Goal: Task Accomplishment & Management: Use online tool/utility

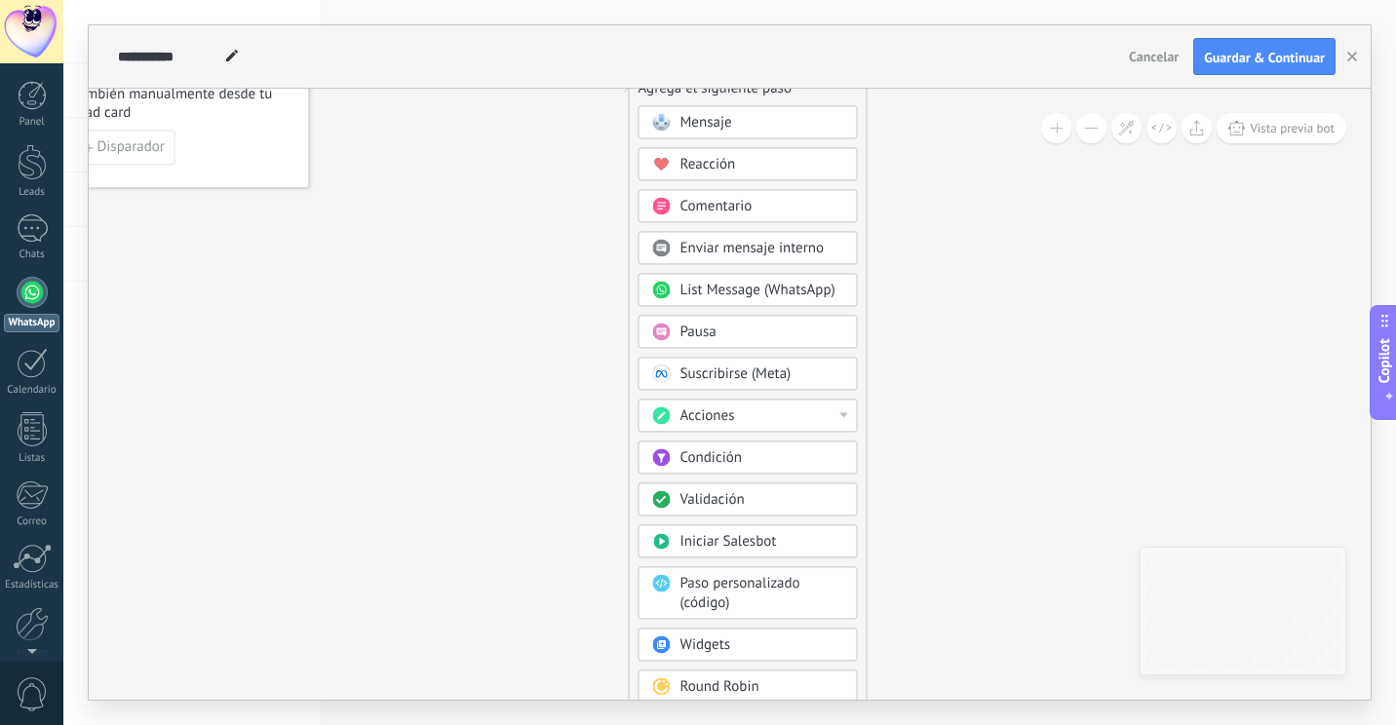
drag, startPoint x: 539, startPoint y: 203, endPoint x: 584, endPoint y: 161, distance: 61.4
click at [584, 161] on icon at bounding box center [567, 360] width 1310 height 1682
click at [775, 541] on span "Iniciar Salesbot" at bounding box center [728, 541] width 96 height 19
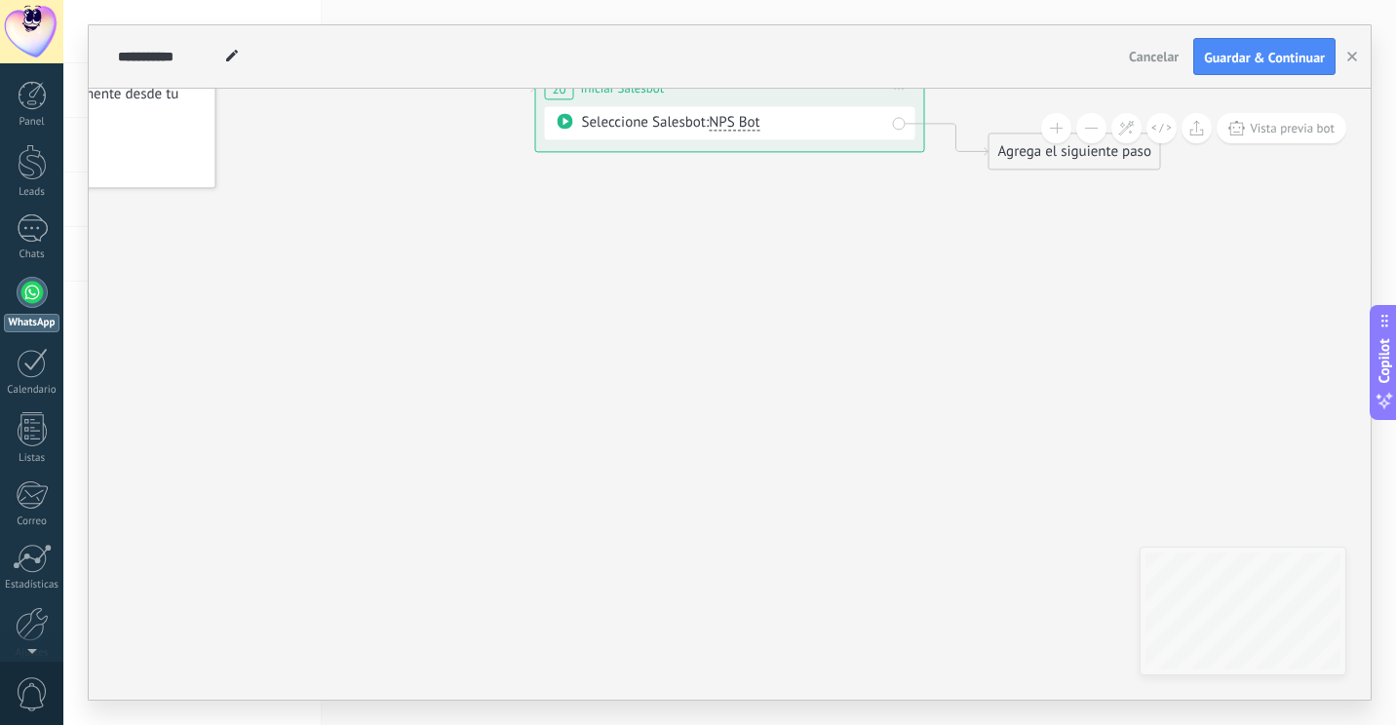
drag, startPoint x: 866, startPoint y: 209, endPoint x: 844, endPoint y: 312, distance: 105.7
click at [844, 312] on icon at bounding box center [700, 88] width 1763 height 1139
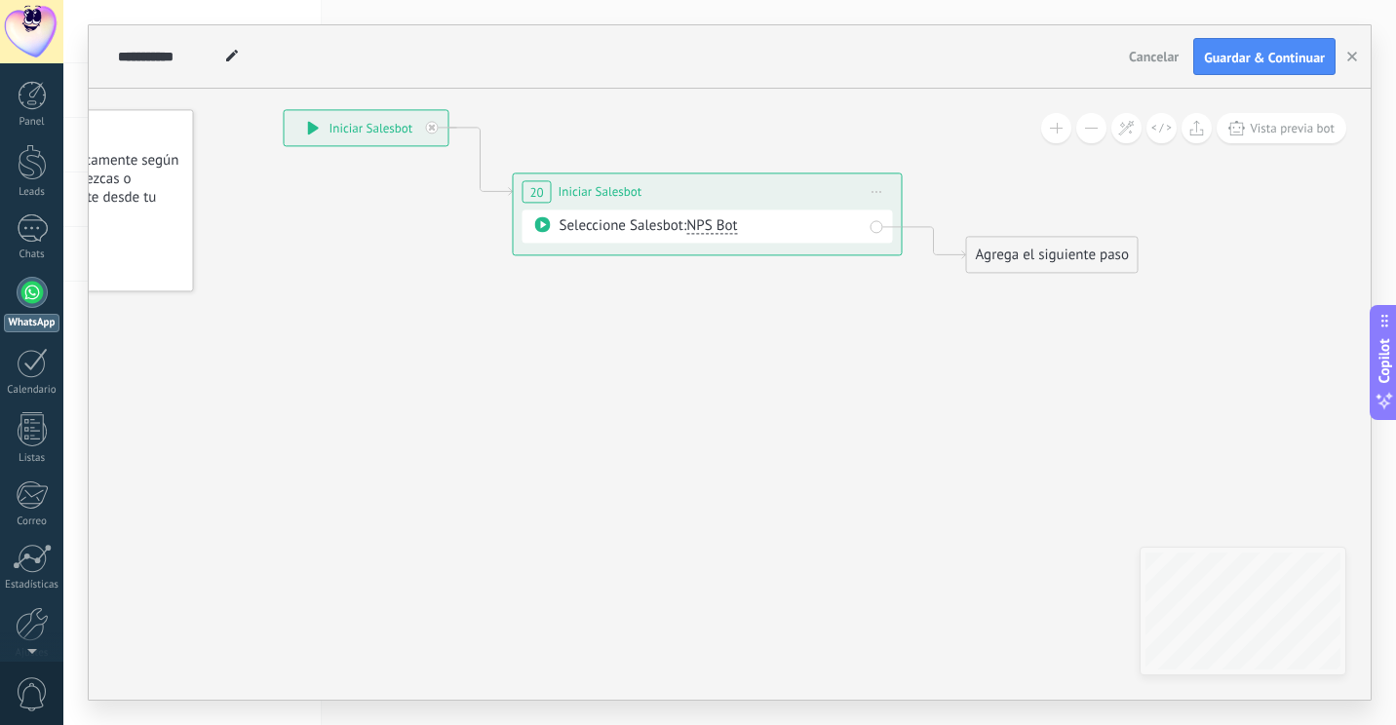
click at [797, 234] on div "Seleccione Salesbot: NPS Bot" at bounding box center [710, 225] width 303 height 19
click at [559, 217] on div "Seleccione Salesbot: NPS Bot" at bounding box center [710, 225] width 303 height 19
click at [544, 223] on icon at bounding box center [543, 224] width 16 height 16
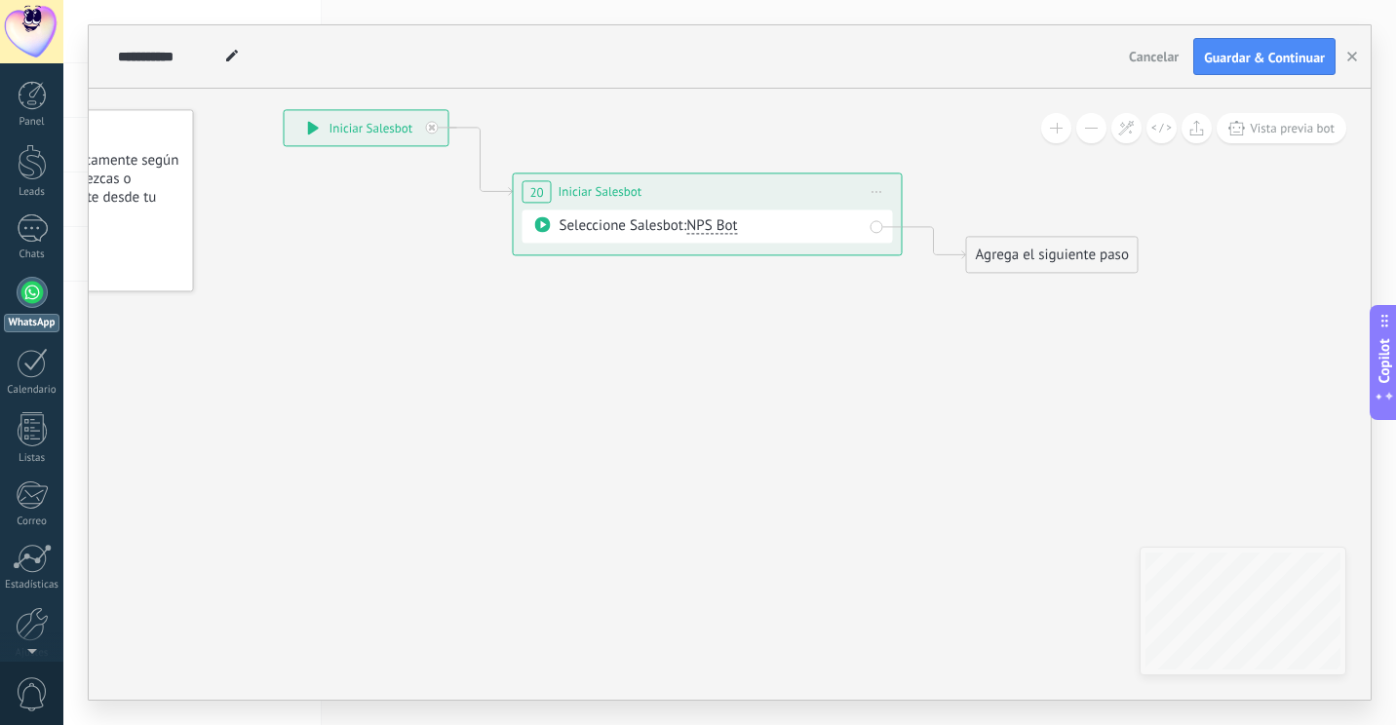
click at [732, 216] on div "NPS Bot" at bounding box center [711, 224] width 51 height 16
click at [725, 227] on span "NPS Bot" at bounding box center [711, 225] width 51 height 19
click at [872, 191] on icon at bounding box center [877, 192] width 10 height 2
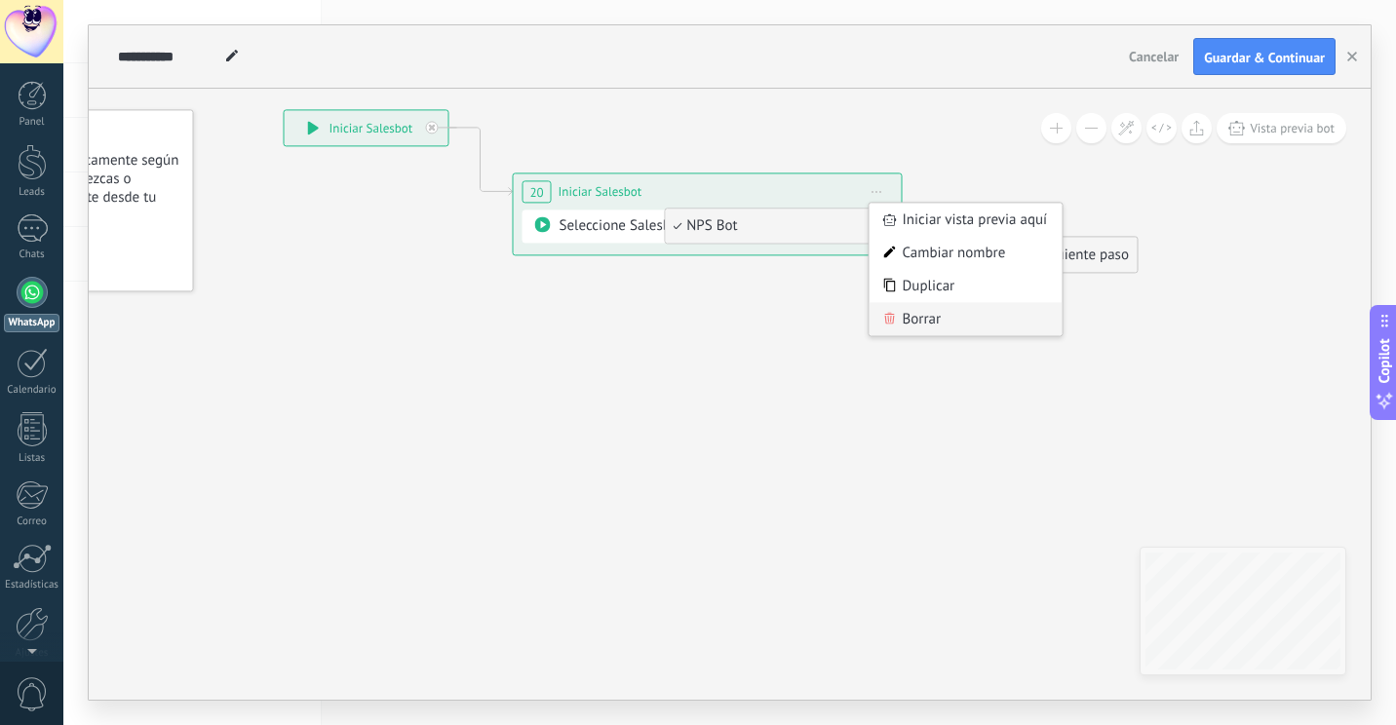
click at [909, 322] on div "Borrar" at bounding box center [965, 318] width 193 height 33
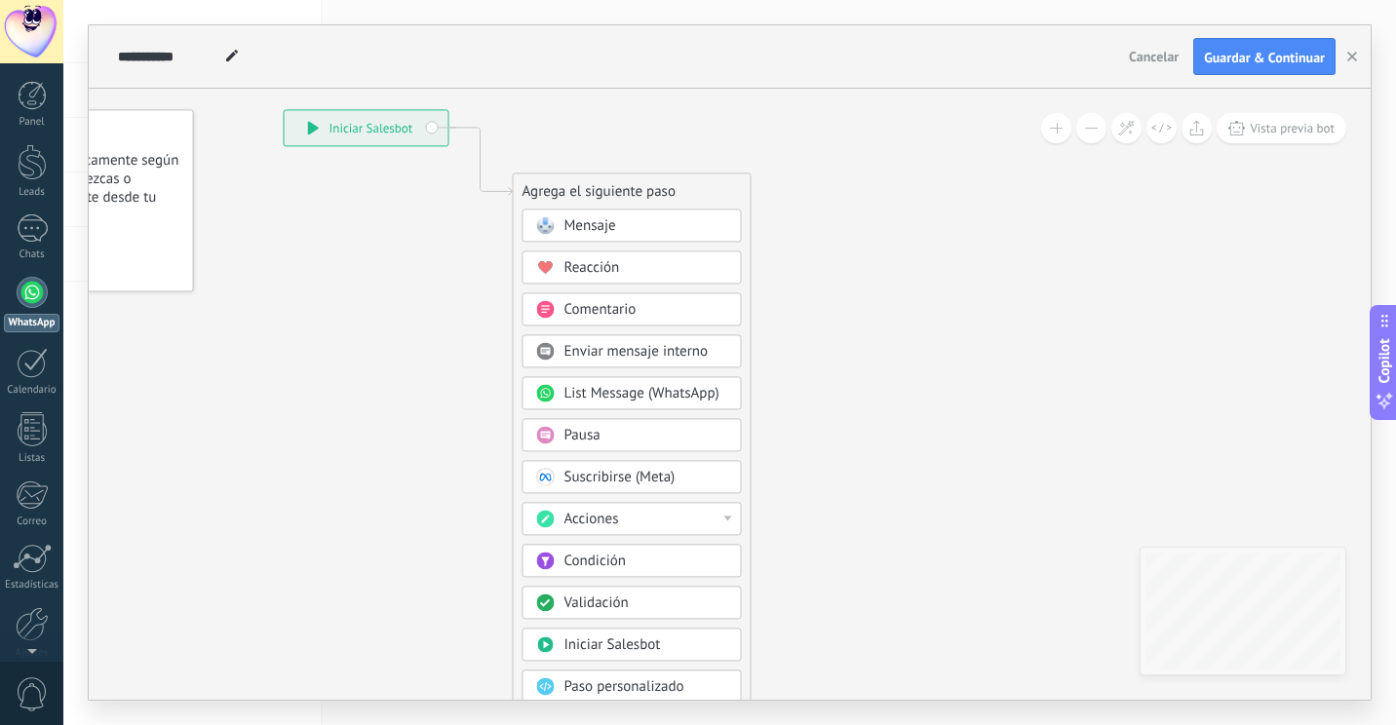
drag, startPoint x: 671, startPoint y: 345, endPoint x: 870, endPoint y: 348, distance: 199.8
click at [284, 109] on div "**********" at bounding box center [284, 109] width 0 height 0
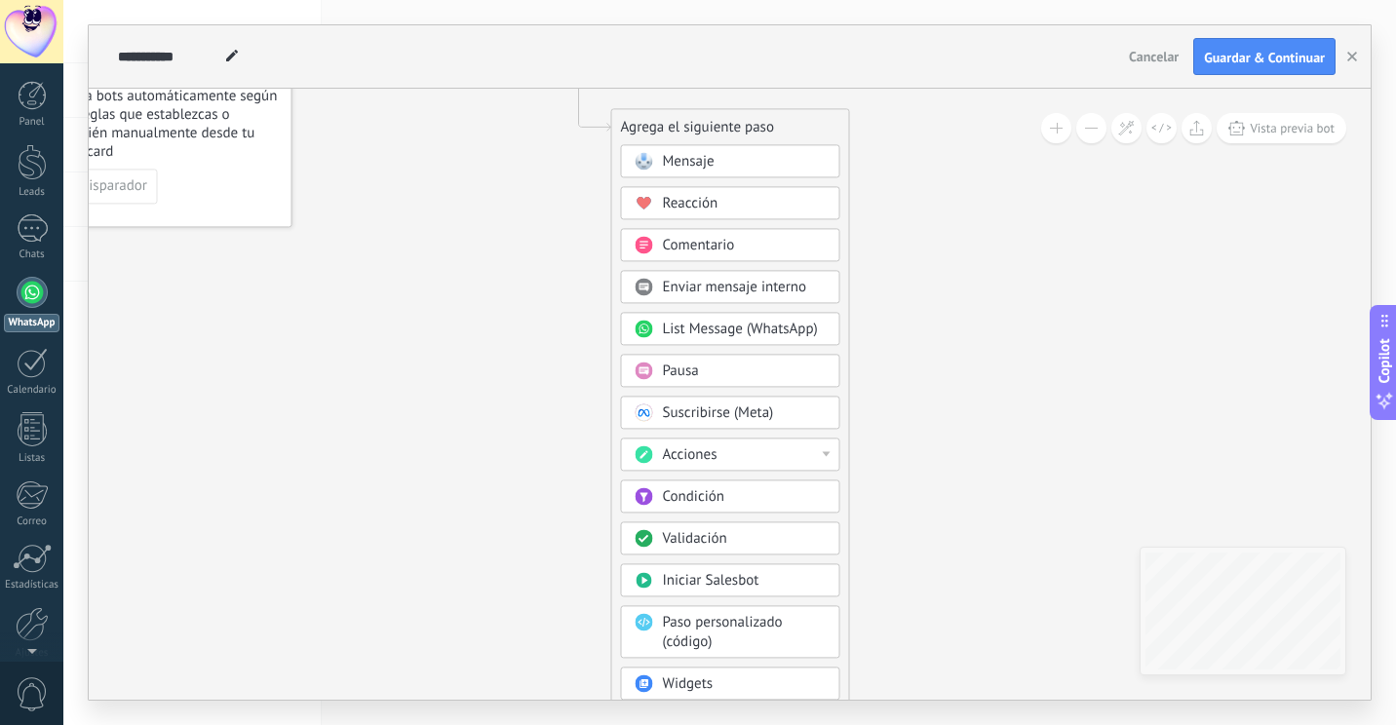
drag, startPoint x: 931, startPoint y: 294, endPoint x: 988, endPoint y: 257, distance: 68.4
click at [988, 257] on icon at bounding box center [550, 399] width 1310 height 1682
click at [11, 33] on div at bounding box center [31, 31] width 63 height 63
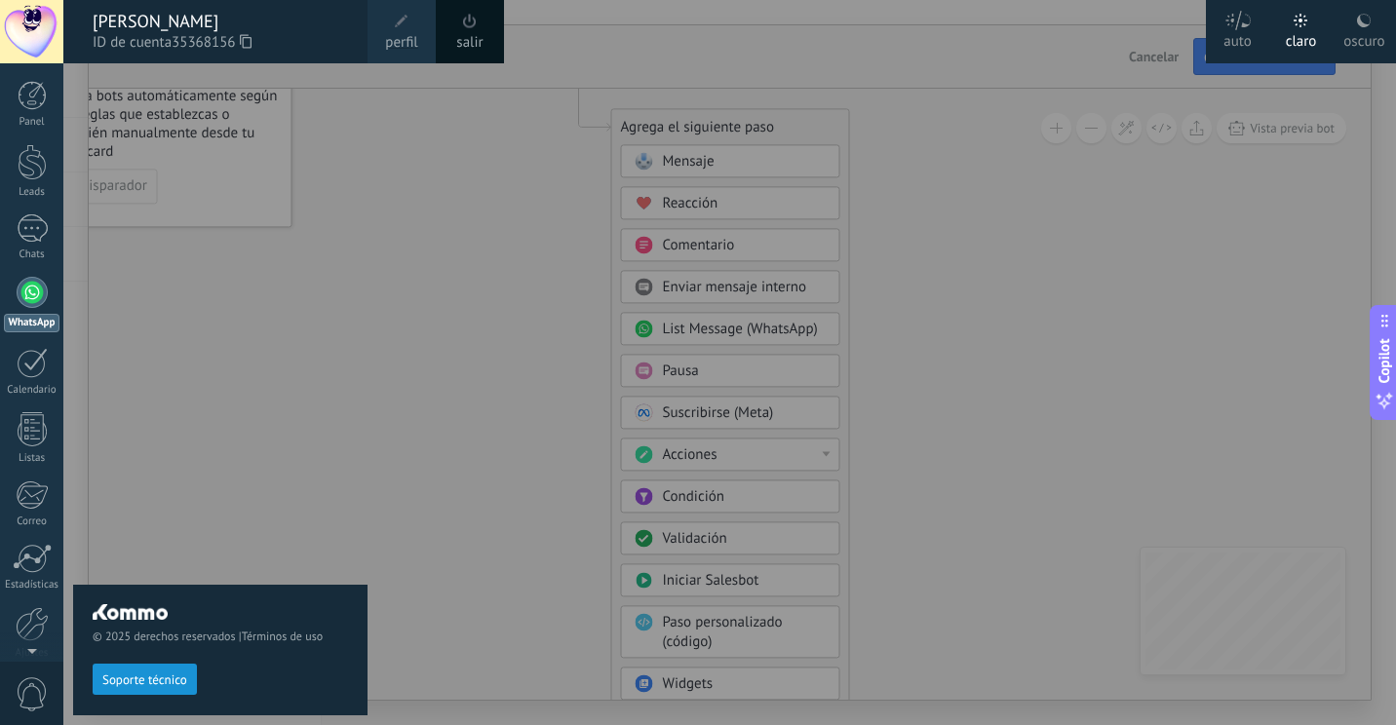
click at [1362, 41] on div "oscuro" at bounding box center [1363, 38] width 41 height 51
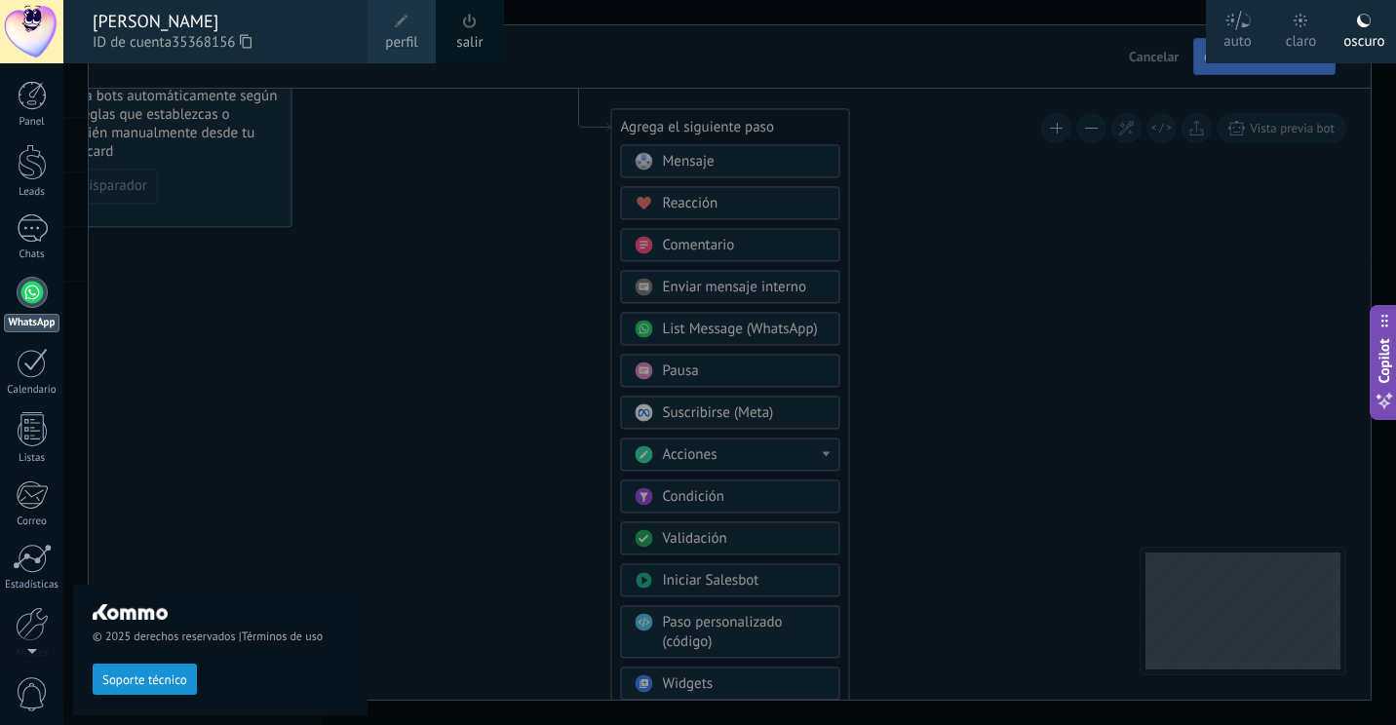
click at [494, 268] on div at bounding box center [761, 362] width 1396 height 725
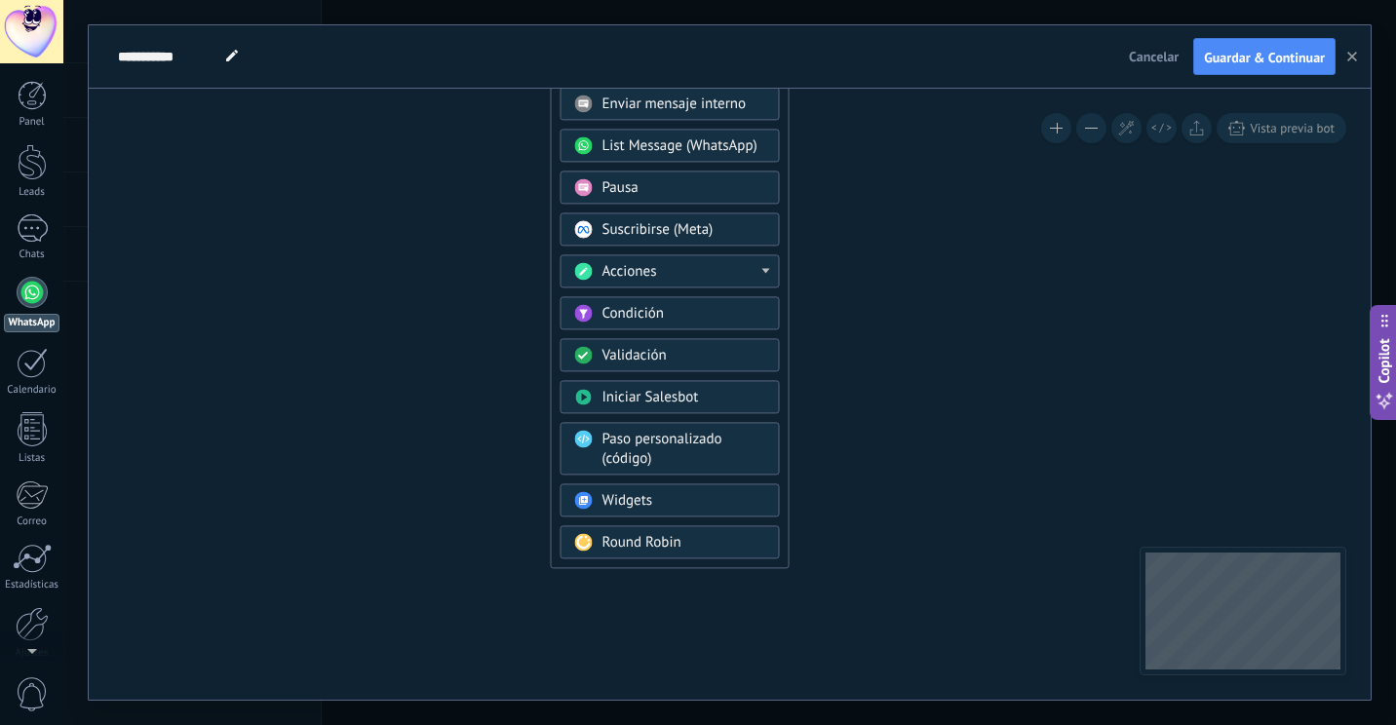
drag, startPoint x: 817, startPoint y: 233, endPoint x: 925, endPoint y: 106, distance: 166.6
click at [925, 106] on icon at bounding box center [489, 215] width 1310 height 1682
drag, startPoint x: 939, startPoint y: 327, endPoint x: 935, endPoint y: 119, distance: 208.6
click at [935, 119] on icon at bounding box center [489, 215] width 1310 height 1682
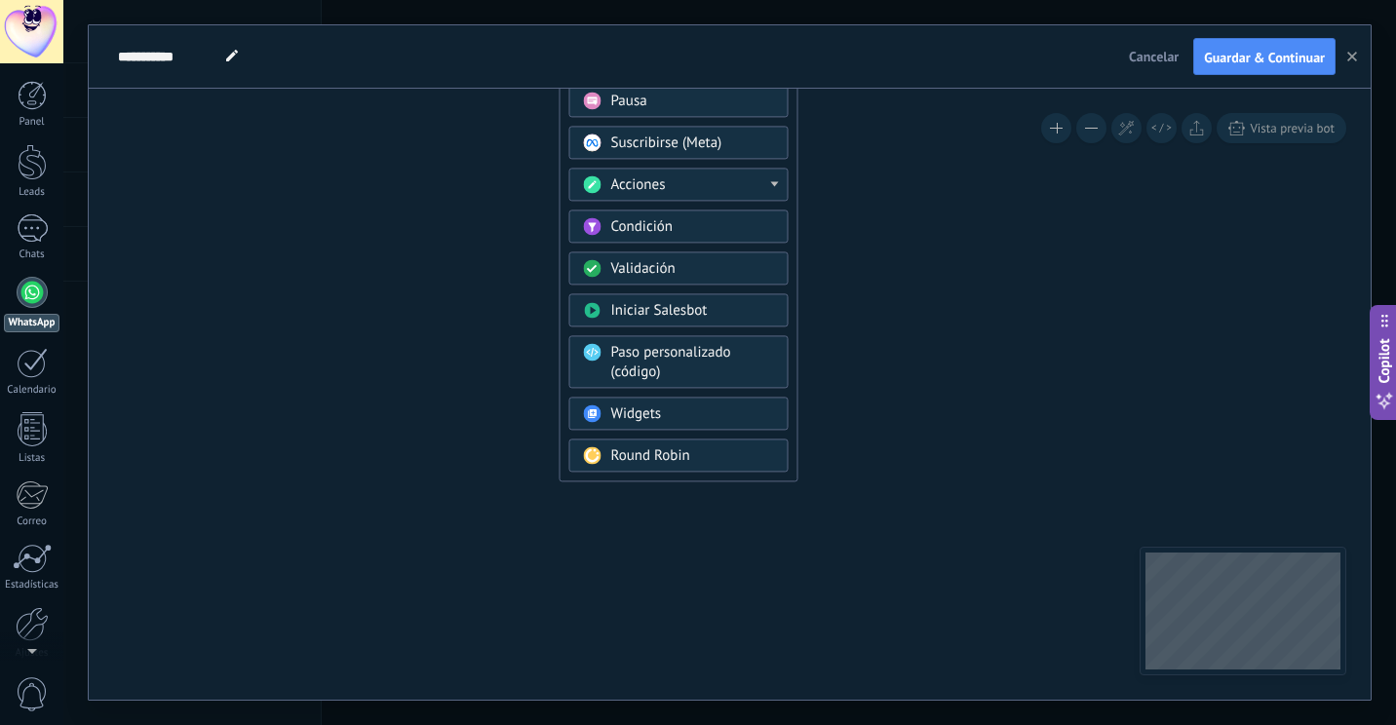
drag, startPoint x: 825, startPoint y: 243, endPoint x: 845, endPoint y: 435, distance: 193.1
click at [845, 435] on icon at bounding box center [498, 129] width 1310 height 1682
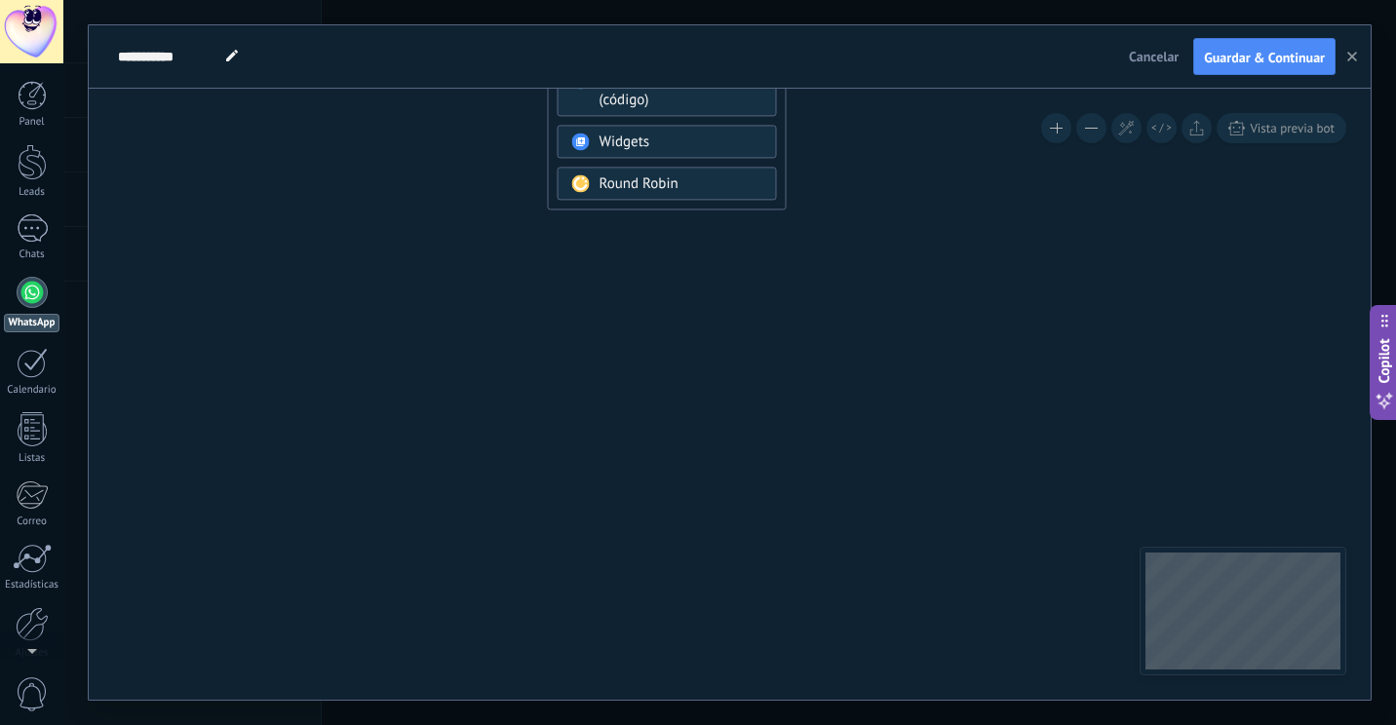
drag, startPoint x: 854, startPoint y: 269, endPoint x: 817, endPoint y: 9, distance: 262.9
click at [827, 61] on div "**********" at bounding box center [730, 362] width 1282 height 674
drag, startPoint x: 840, startPoint y: 422, endPoint x: 848, endPoint y: 19, distance: 403.6
click at [848, 19] on div "**********" at bounding box center [729, 362] width 1332 height 725
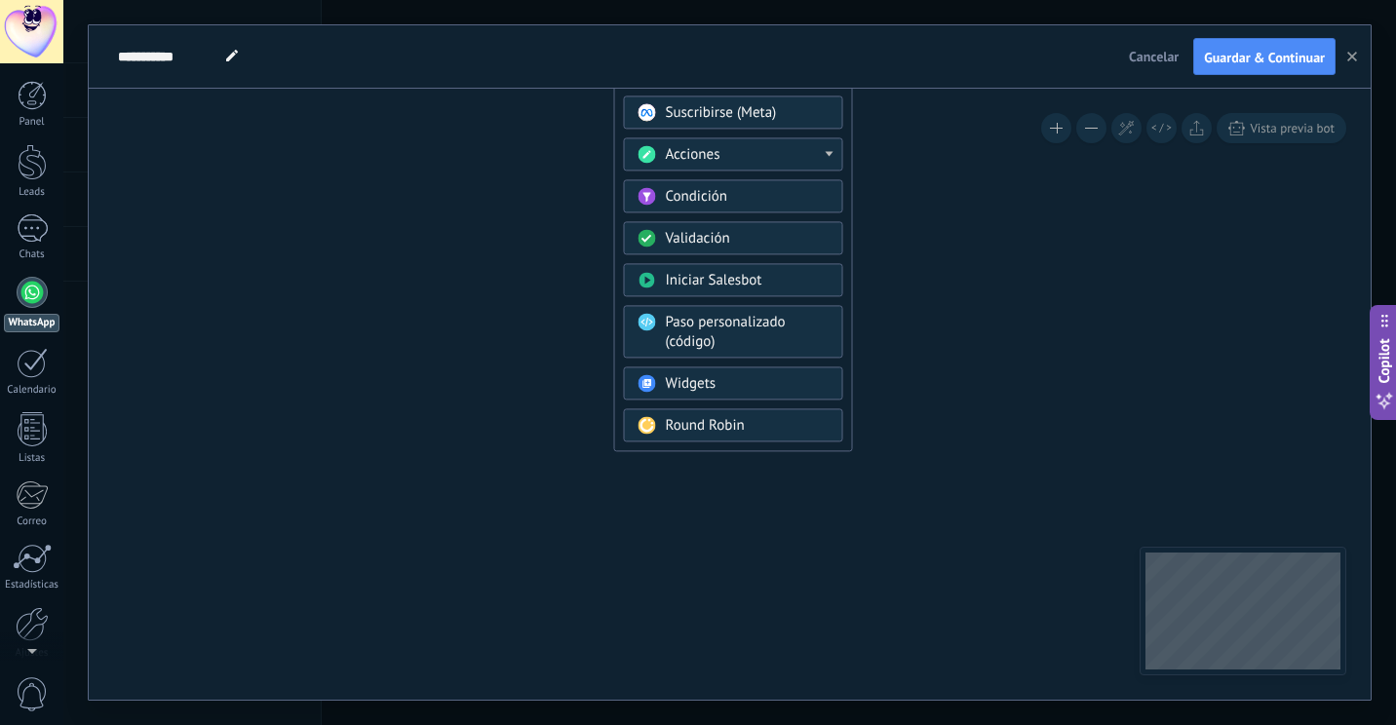
drag, startPoint x: 844, startPoint y: 261, endPoint x: 910, endPoint y: 494, distance: 242.2
click at [910, 494] on icon at bounding box center [553, 98] width 1310 height 1682
click at [826, 337] on div "Paso personalizado (código)" at bounding box center [748, 333] width 164 height 39
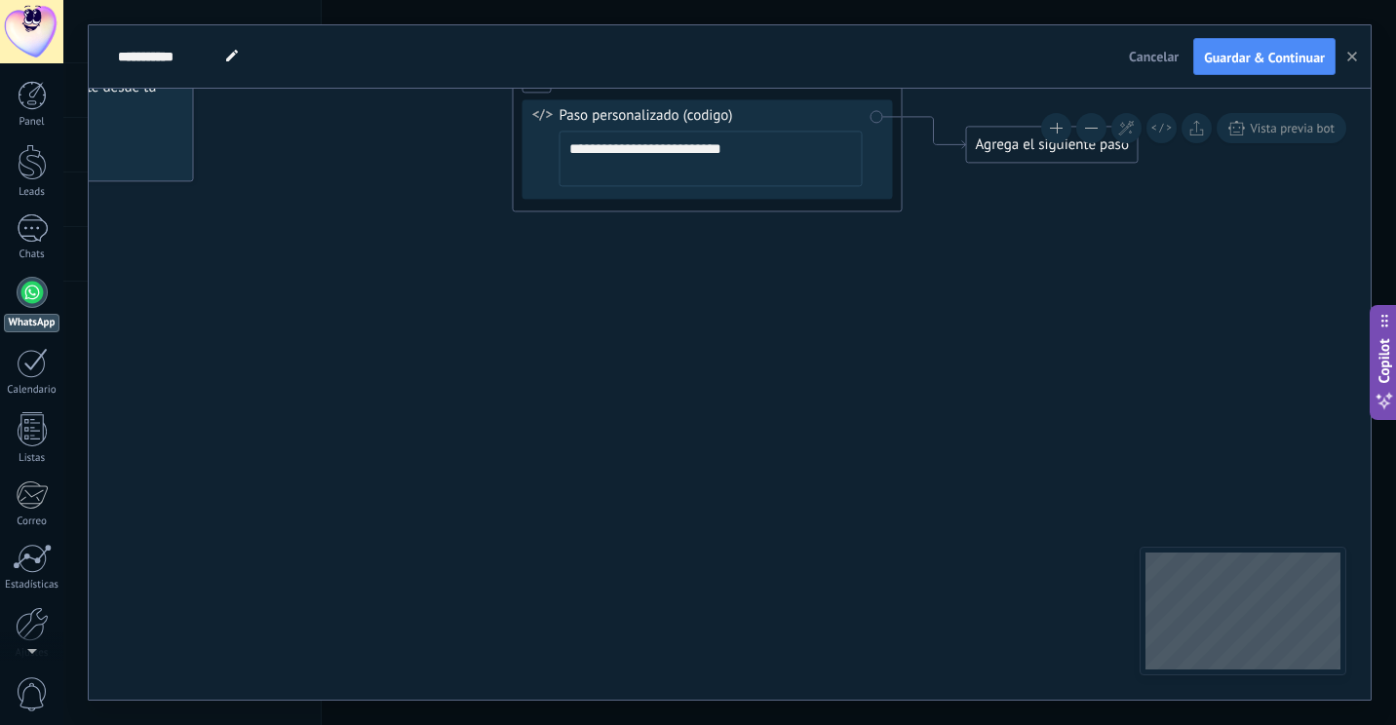
drag, startPoint x: 845, startPoint y: 455, endPoint x: 852, endPoint y: 529, distance: 74.4
click at [852, 531] on icon at bounding box center [677, 105] width 1763 height 1186
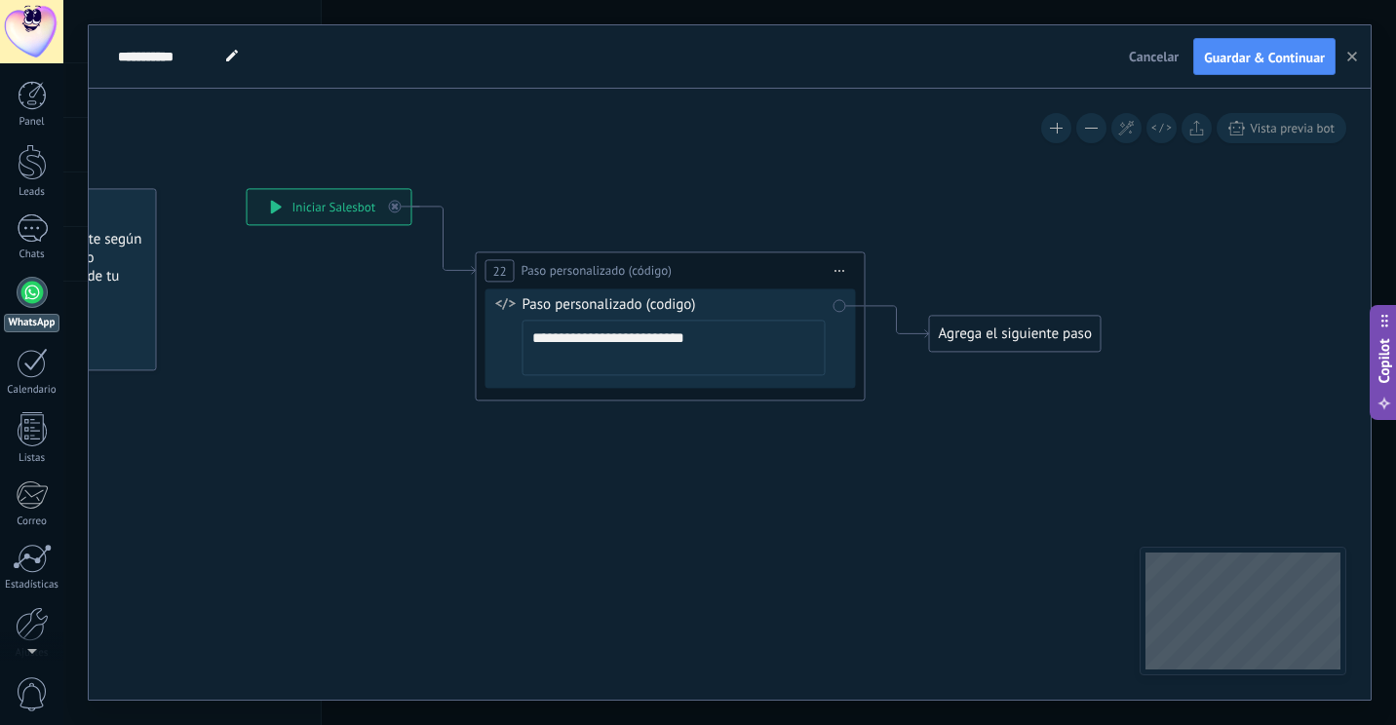
drag, startPoint x: 871, startPoint y: 343, endPoint x: 825, endPoint y: 537, distance: 199.5
click at [825, 537] on icon at bounding box center [640, 294] width 1763 height 1186
click at [688, 347] on textarea "**********" at bounding box center [671, 353] width 303 height 56
drag, startPoint x: 743, startPoint y: 365, endPoint x: 453, endPoint y: 424, distance: 295.3
click at [245, 193] on div "**********" at bounding box center [245, 193] width 0 height 0
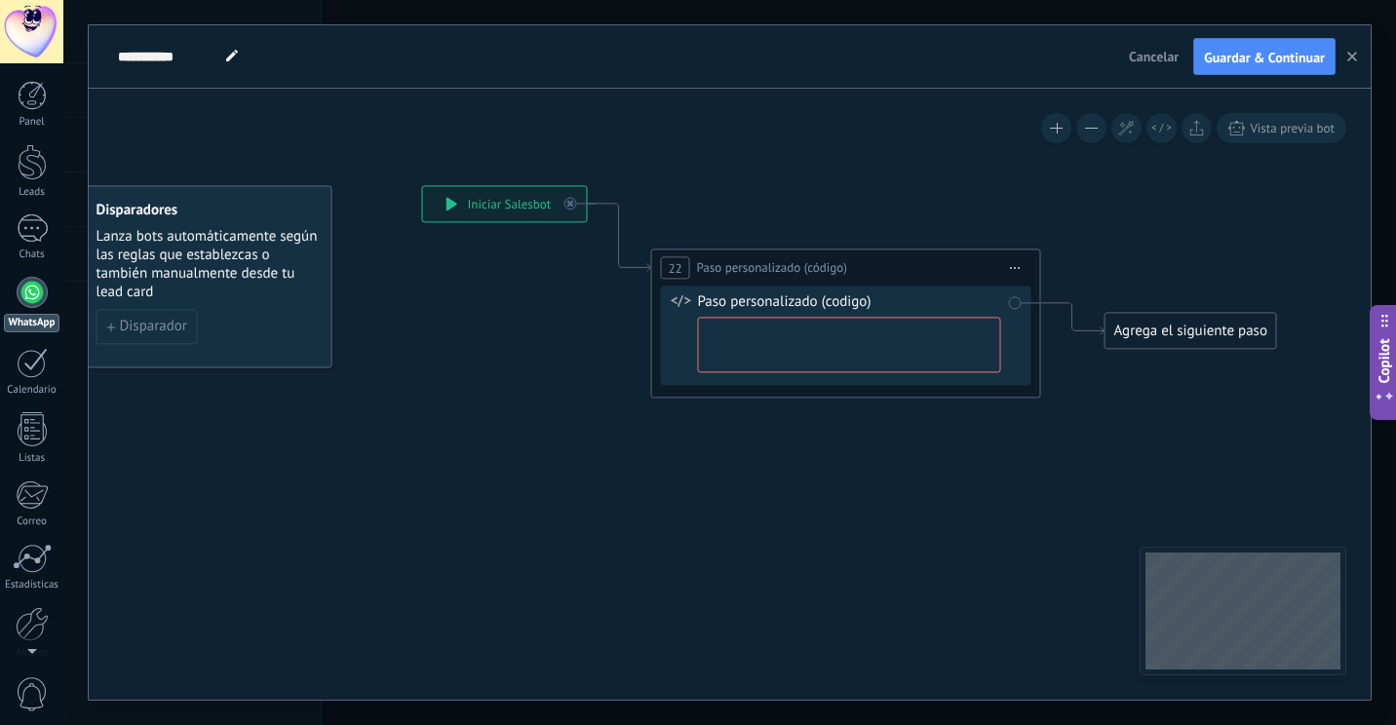
drag, startPoint x: 360, startPoint y: 335, endPoint x: 422, endPoint y: 322, distance: 63.9
click at [422, 322] on icon at bounding box center [816, 291] width 1763 height 1186
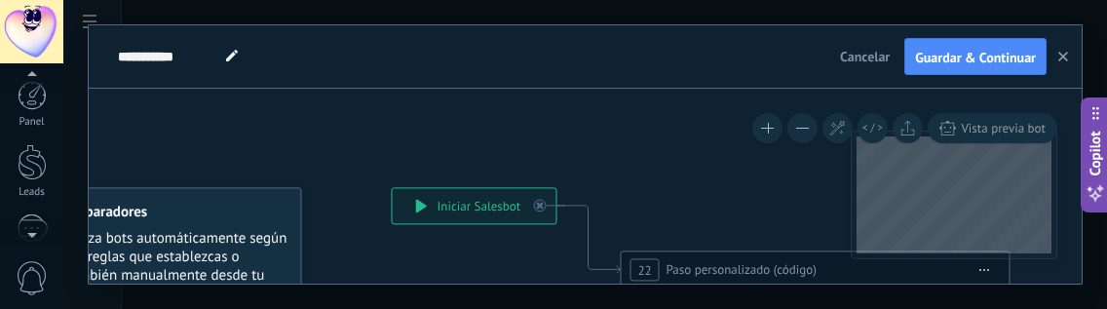
scroll to position [126, 0]
